Goal: Transaction & Acquisition: Purchase product/service

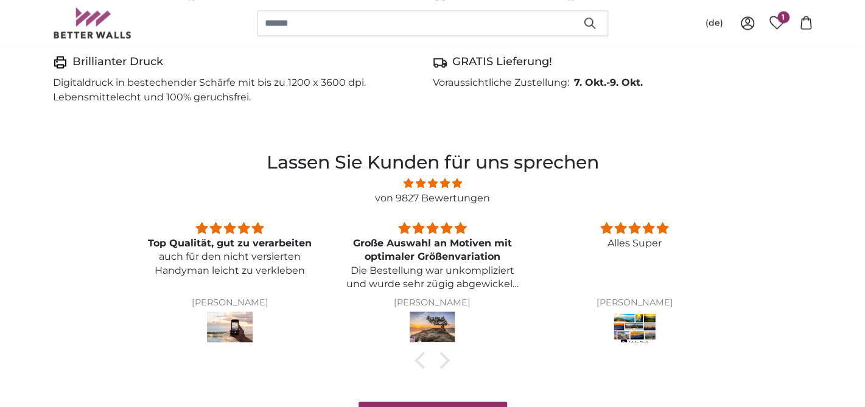
scroll to position [874, 0]
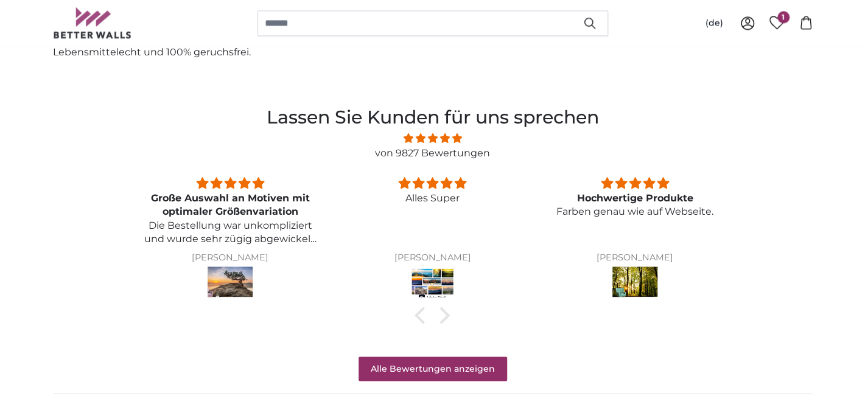
click at [649, 278] on img at bounding box center [635, 284] width 46 height 34
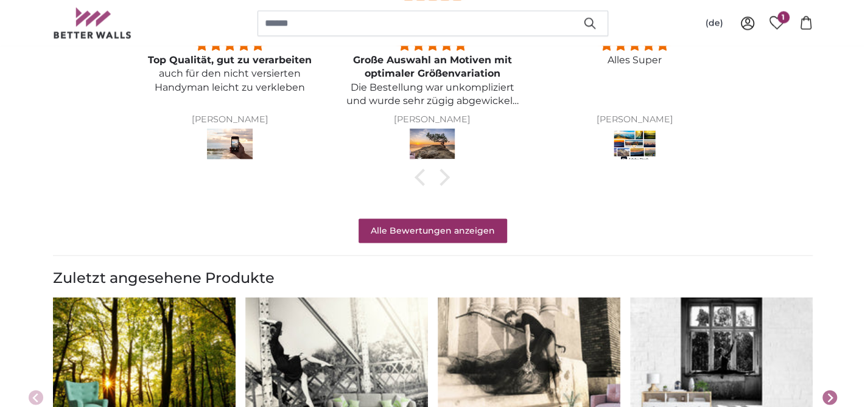
scroll to position [1142, 0]
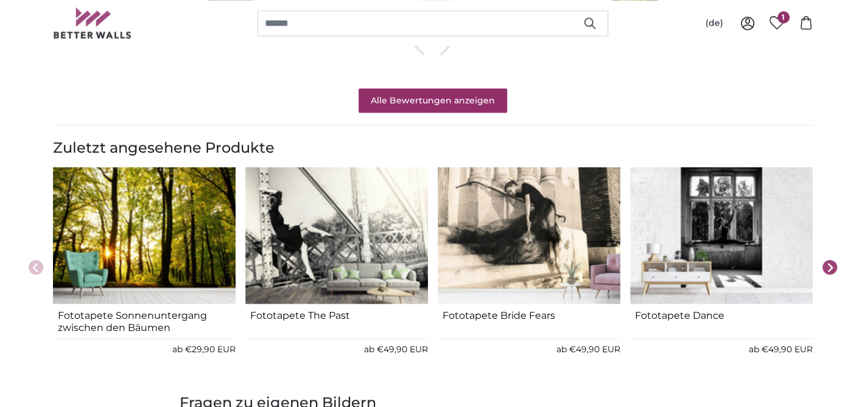
click at [829, 265] on icon "Next slide" at bounding box center [830, 268] width 10 height 12
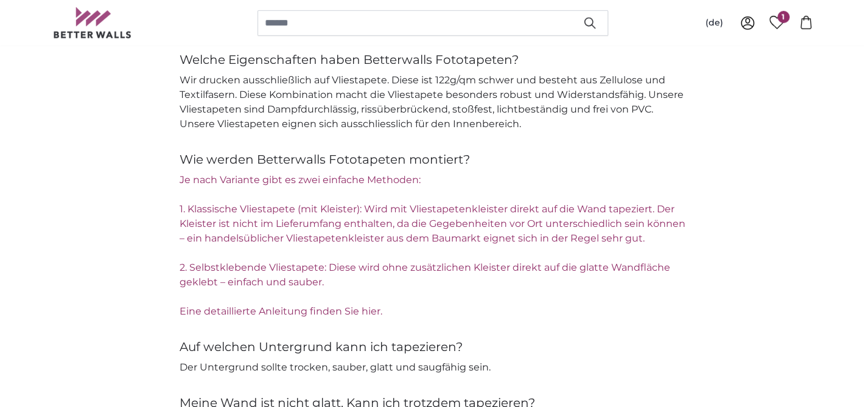
scroll to position [1613, 0]
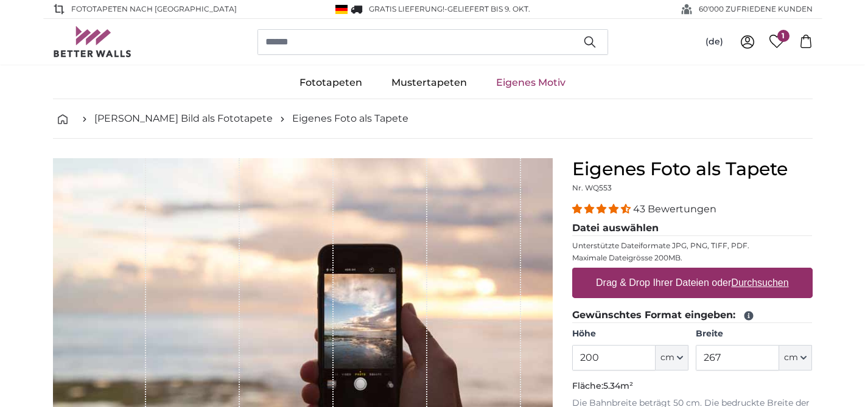
scroll to position [113, 0]
